Goal: Task Accomplishment & Management: Complete application form

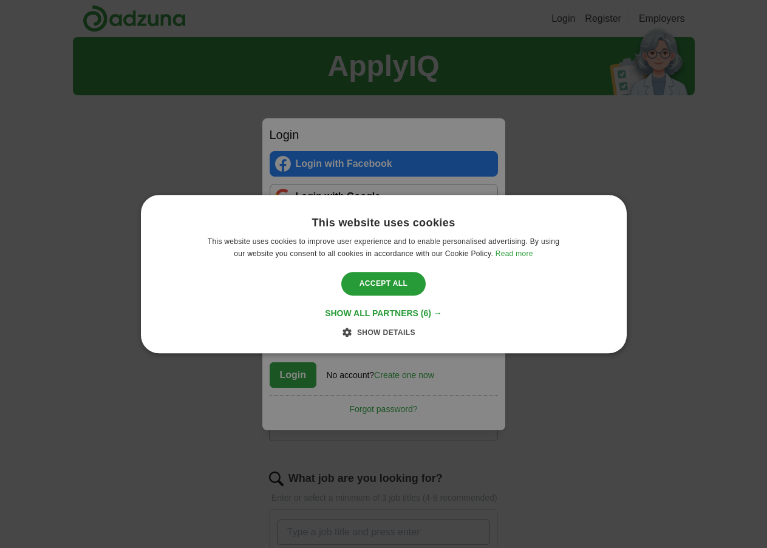
click at [689, 390] on div "This website uses cookies This website uses cookies to improve user experience …" at bounding box center [383, 274] width 767 height 548
click at [387, 333] on span "Show details" at bounding box center [386, 332] width 58 height 9
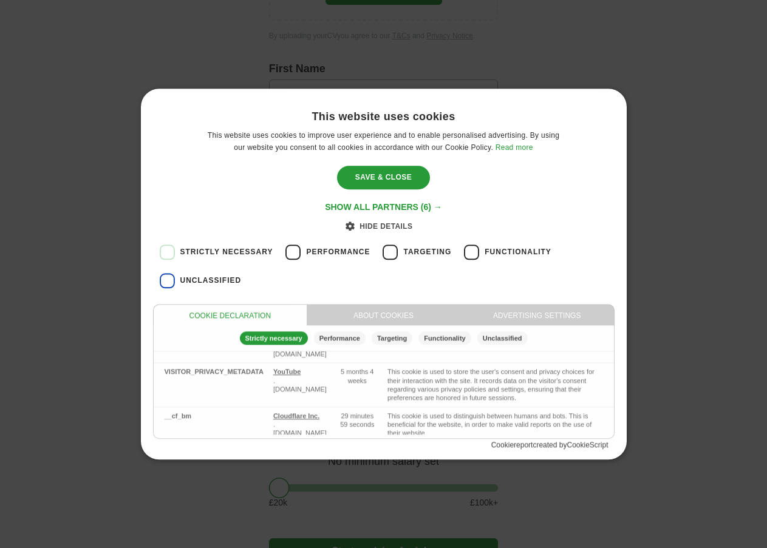
scroll to position [304, 0]
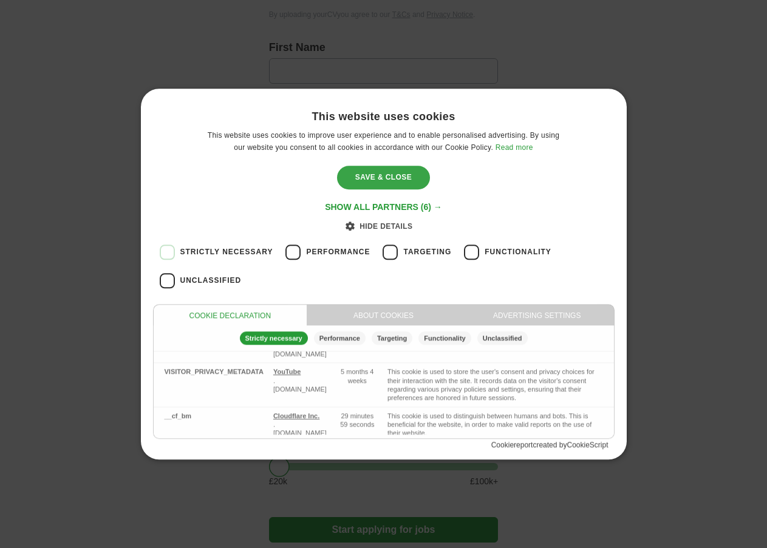
click at [387, 177] on div "Save & Close" at bounding box center [383, 177] width 93 height 23
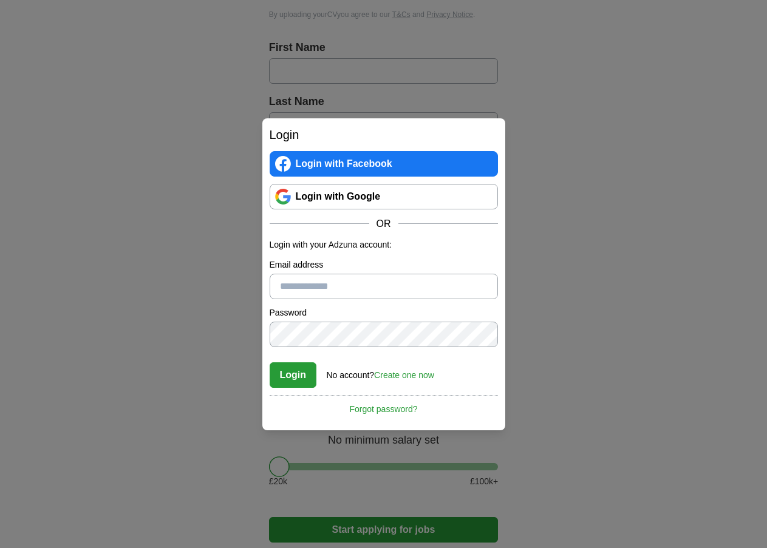
click at [397, 372] on link "Create one now" at bounding box center [404, 375] width 60 height 10
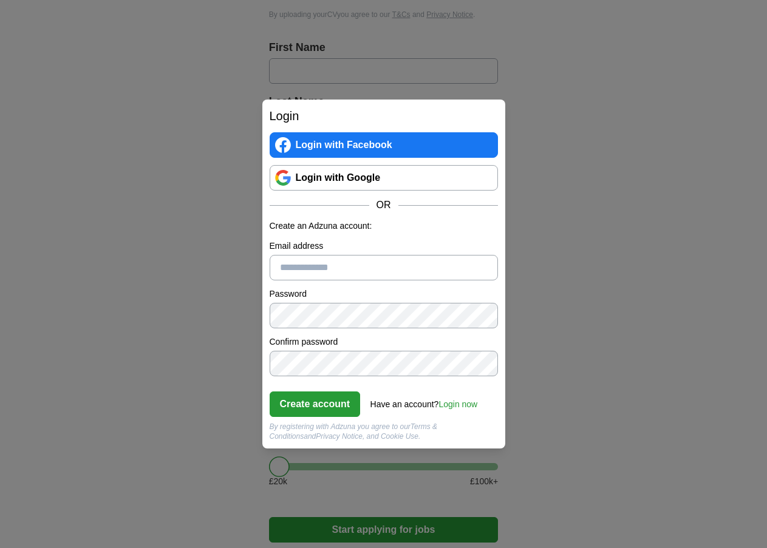
click at [321, 268] on input "Email address" at bounding box center [384, 268] width 228 height 26
type input "**********"
click at [319, 406] on button "Create account" at bounding box center [315, 405] width 91 height 26
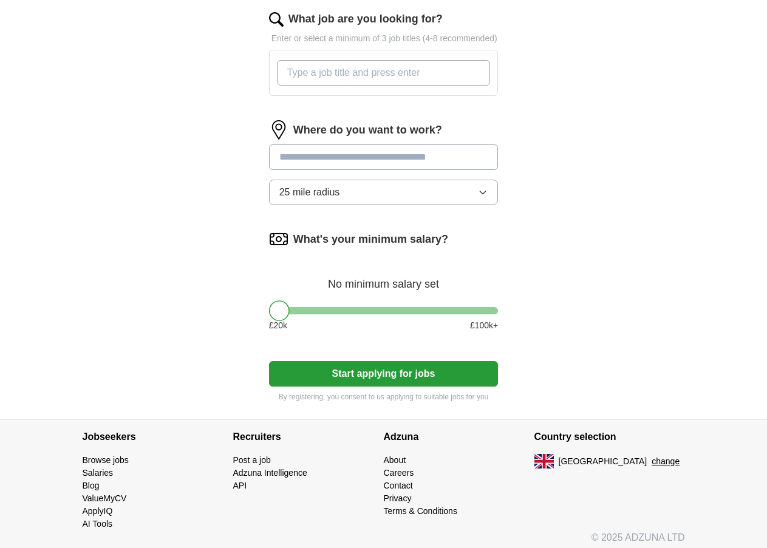
scroll to position [466, 0]
